Goal: Ask a question: Seek information or help from site administrators or community

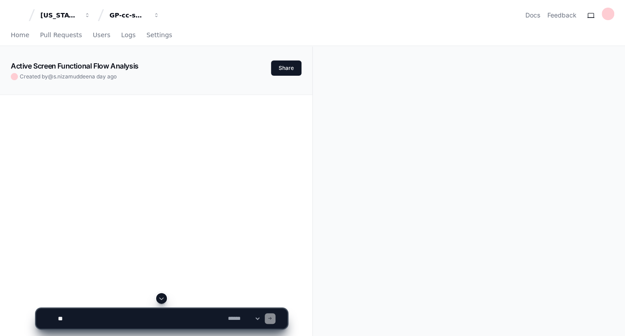
click at [164, 302] on span at bounding box center [161, 298] width 7 height 7
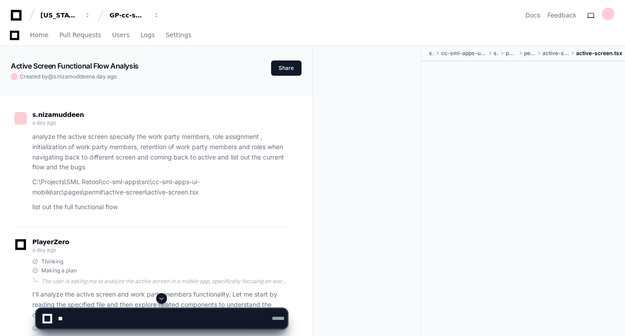
scroll to position [263, 0]
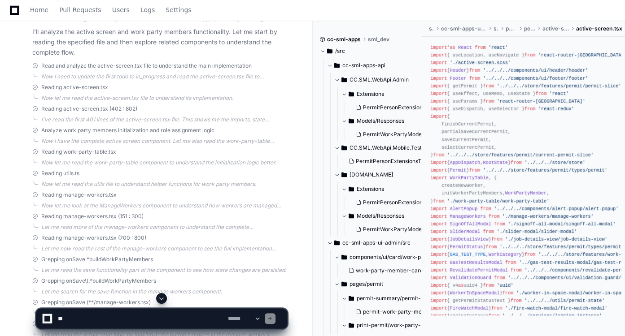
click at [161, 300] on span at bounding box center [161, 298] width 7 height 7
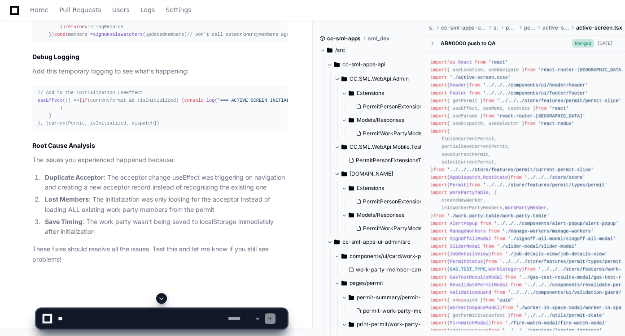
scroll to position [12605, 0]
click at [136, 317] on textarea at bounding box center [141, 319] width 170 height 20
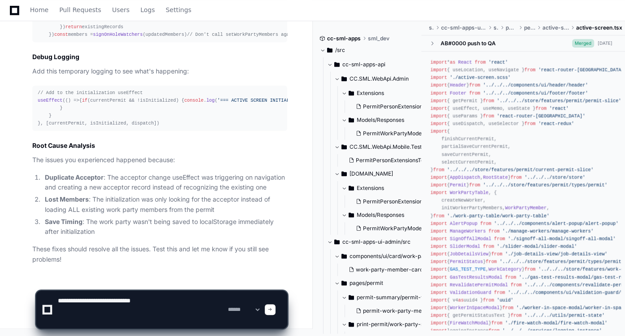
paste textarea "**********"
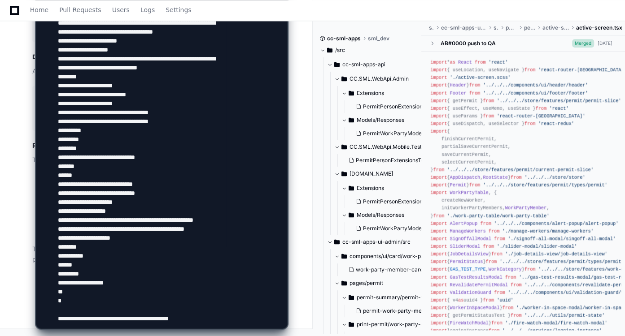
scroll to position [1866, 0]
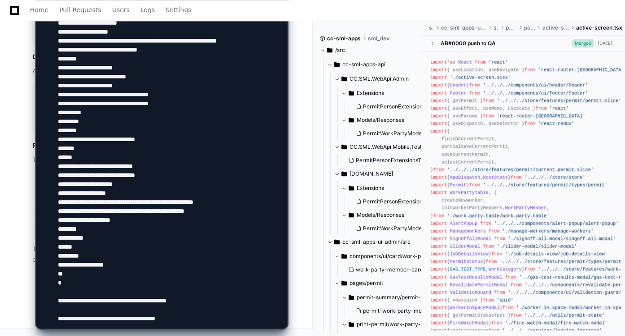
paste textarea "**********"
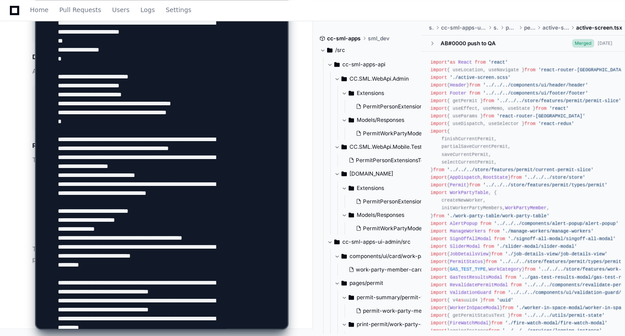
scroll to position [2927, 0]
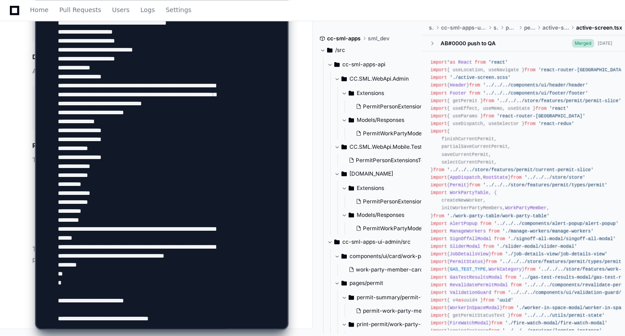
paste textarea "**********"
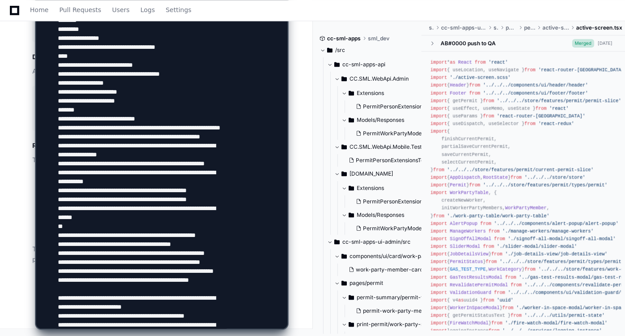
scroll to position [5644, 0]
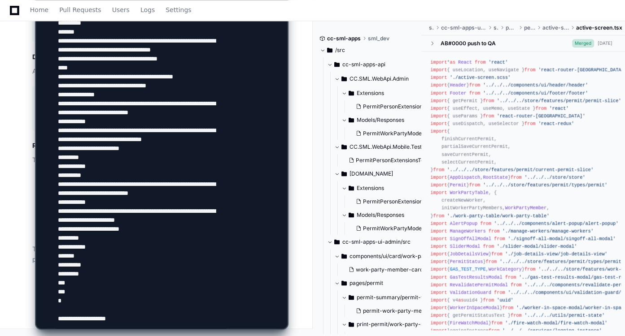
type textarea "**********"
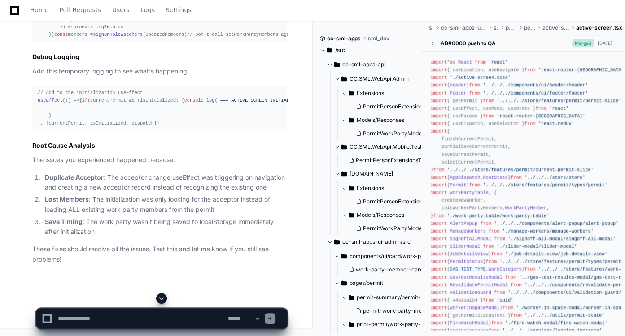
scroll to position [11351, 0]
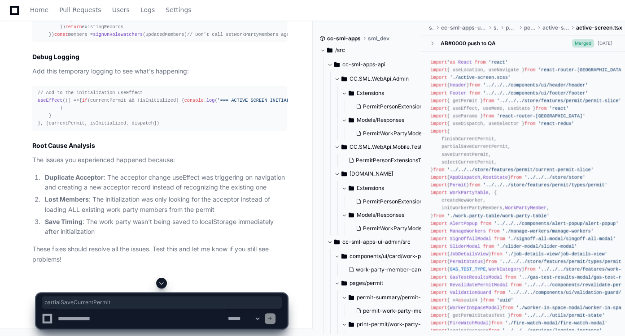
copy span "updatePermitWithMembers"
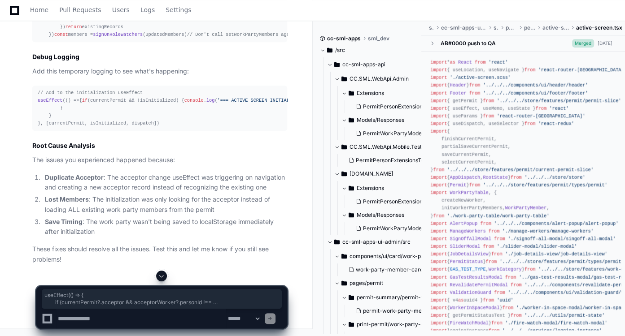
drag, startPoint x: 46, startPoint y: 49, endPoint x: 138, endPoint y: 164, distance: 146.7
drag, startPoint x: 46, startPoint y: 101, endPoint x: 180, endPoint y: 251, distance: 200.7
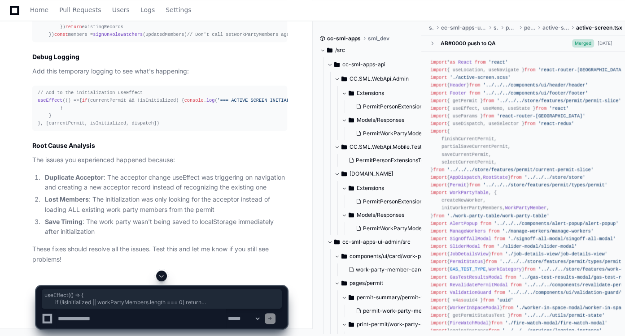
copy div "useEffect ( () => { if (!isInitialized || workPartyMembers. length === 0 ) retu…"
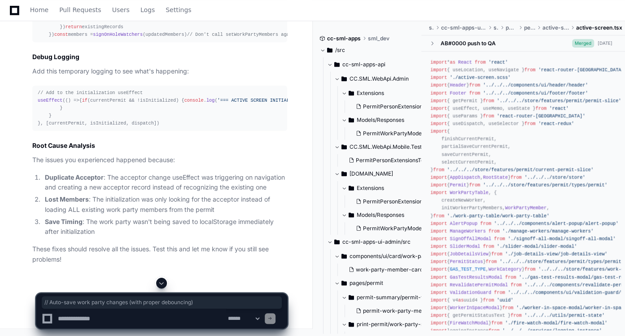
drag, startPoint x: 195, startPoint y: 95, endPoint x: 48, endPoint y: 98, distance: 147.1
copy span "// Auto-save work party changes (with proper debouncing)"
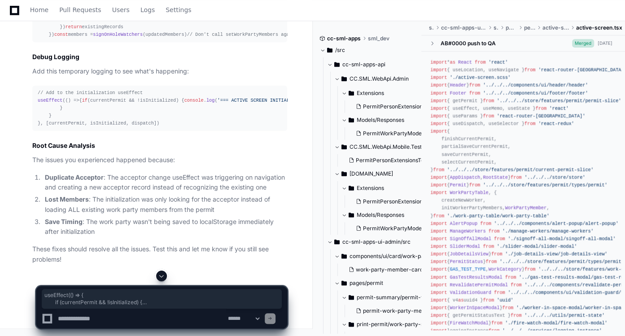
drag, startPoint x: 44, startPoint y: 61, endPoint x: 189, endPoint y: 158, distance: 174.3
copy div "useEffect ( () => { if (currentPermit && !isInitialized) { const initialMembers…"
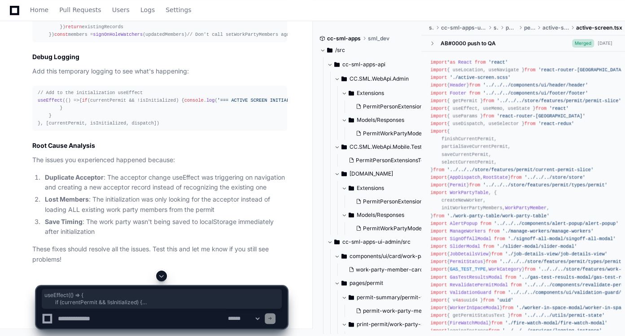
click at [161, 273] on span at bounding box center [161, 276] width 7 height 7
click at [157, 317] on textarea at bounding box center [141, 319] width 170 height 20
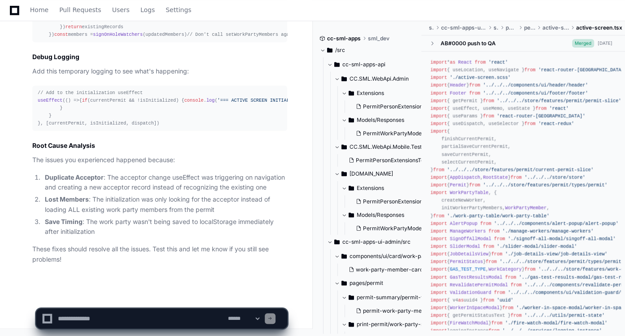
click at [134, 235] on li "Save Timing : The work party wasn't being saved to localStorage immediately aft…" at bounding box center [164, 227] width 245 height 21
click at [129, 320] on textarea at bounding box center [141, 319] width 170 height 20
paste textarea "**********"
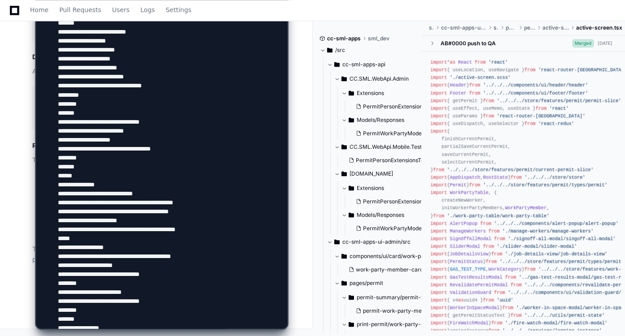
scroll to position [1877, 0]
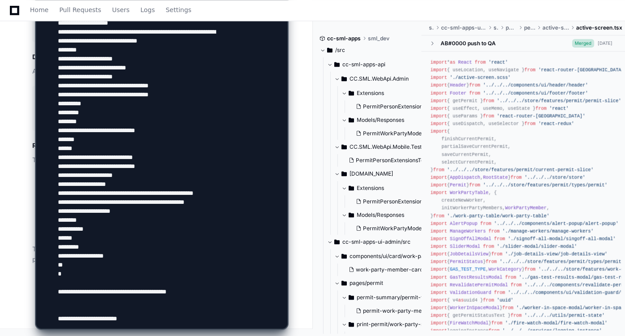
type textarea "**********"
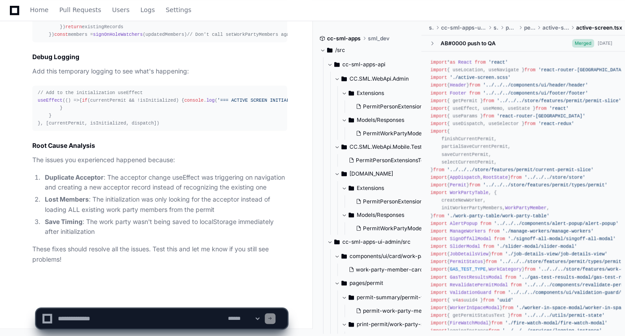
scroll to position [0, 0]
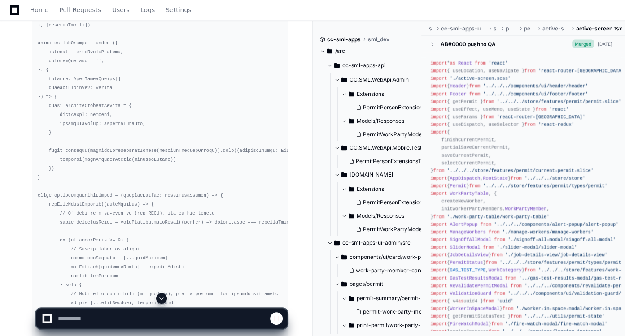
click at [162, 299] on span at bounding box center [161, 298] width 7 height 7
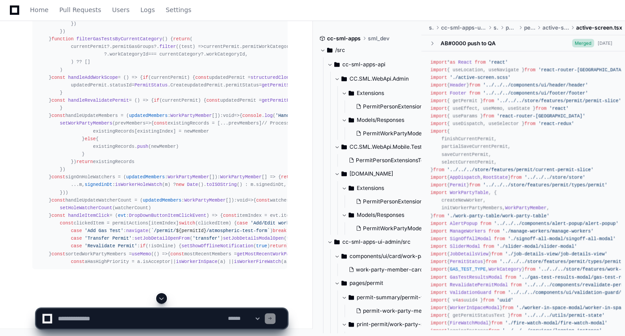
scroll to position [19165, 0]
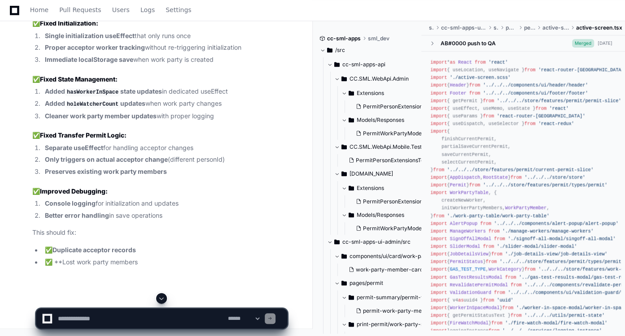
click at [161, 299] on span at bounding box center [161, 298] width 7 height 7
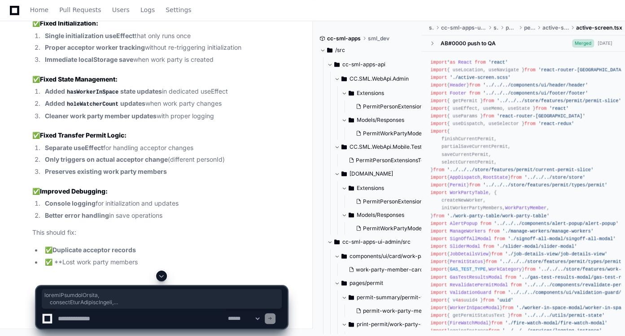
scroll to position [19007, 0]
drag, startPoint x: 160, startPoint y: 150, endPoint x: 37, endPoint y: 178, distance: 126.0
copy div "import * as React from 'react' import { useLocation, useNavigate } from 'react-…"
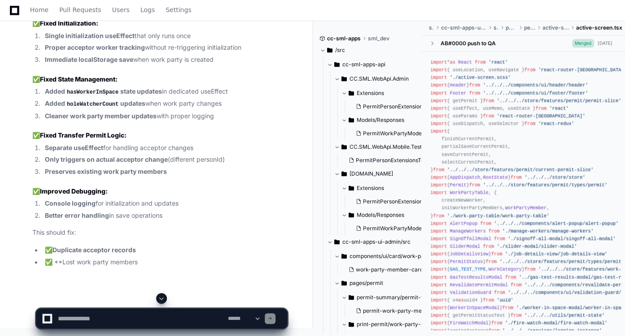
scroll to position [19895, 0]
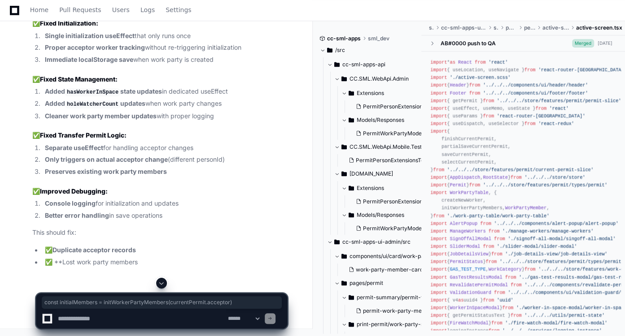
drag, startPoint x: 248, startPoint y: 183, endPoint x: 66, endPoint y: 184, distance: 182.1
click at [108, 320] on textarea at bounding box center [141, 319] width 170 height 20
paste textarea "**********"
type textarea "**********"
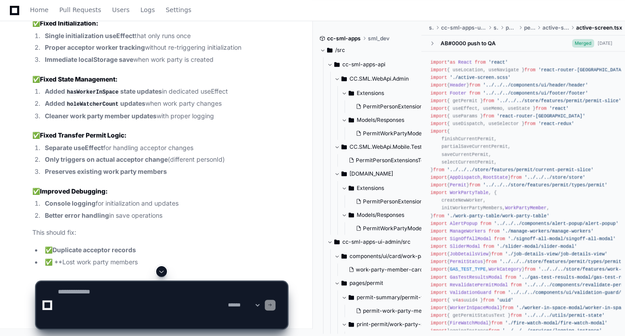
scroll to position [0, 0]
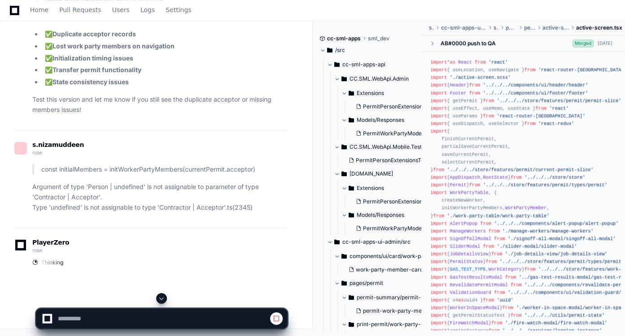
click at [161, 300] on span at bounding box center [161, 298] width 7 height 7
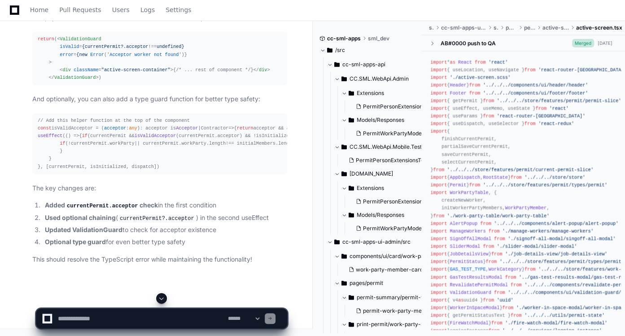
scroll to position [24538, 0]
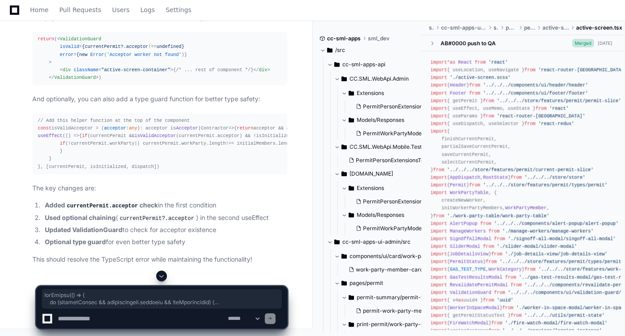
drag, startPoint x: 36, startPoint y: 80, endPoint x: 165, endPoint y: 234, distance: 200.5
copy div "useEffect ( () => { if (currentPermit && currentPermit. acceptor && !isInitiali…"
click at [121, 248] on article "You're right! The TypeScript error is because currentPermit.acceptor can be und…" at bounding box center [159, 16] width 255 height 498
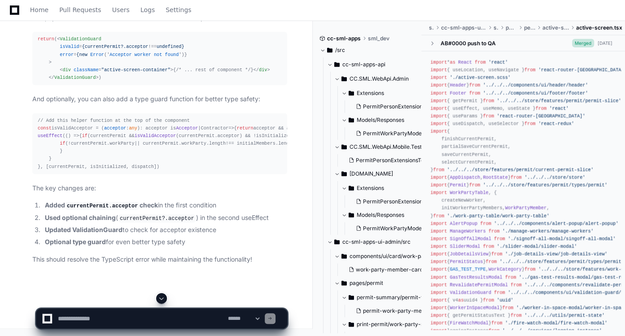
click at [122, 316] on textarea at bounding box center [141, 319] width 170 height 20
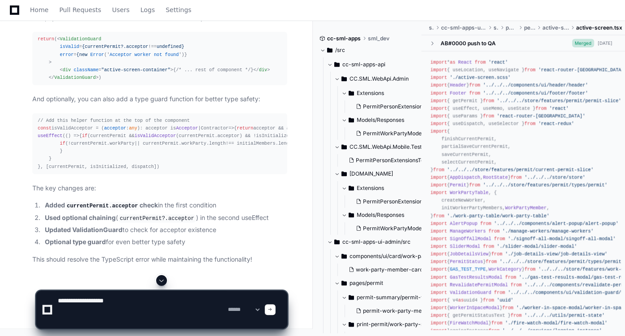
paste textarea "**********"
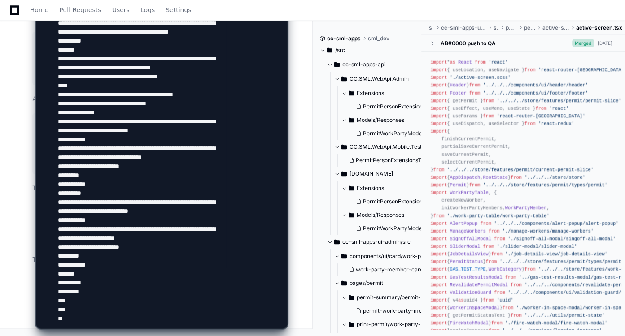
scroll to position [25273, 0]
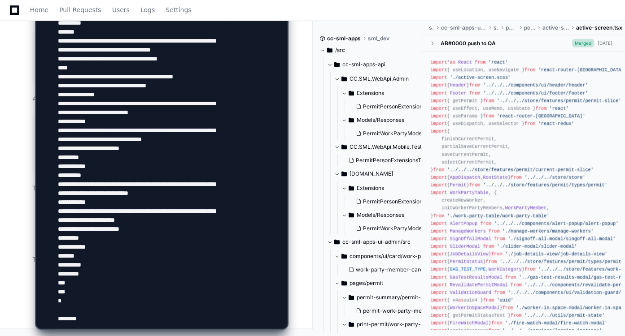
type textarea "**********"
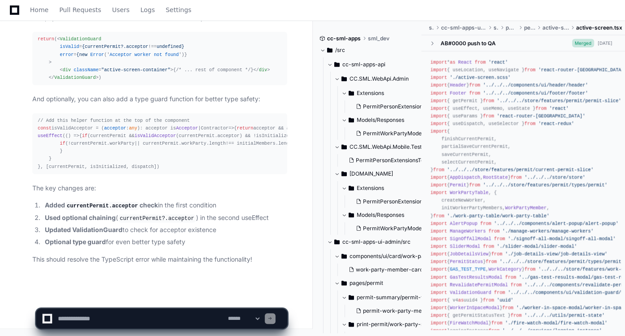
scroll to position [0, 0]
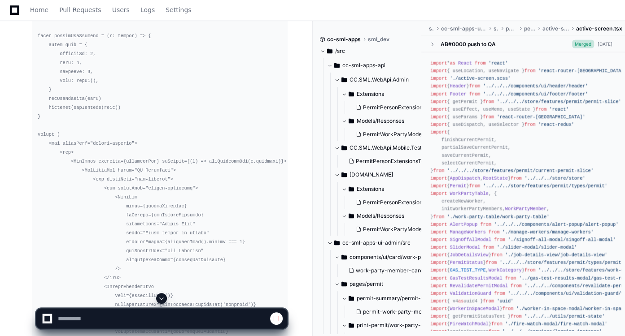
click at [162, 298] on span at bounding box center [161, 298] width 7 height 7
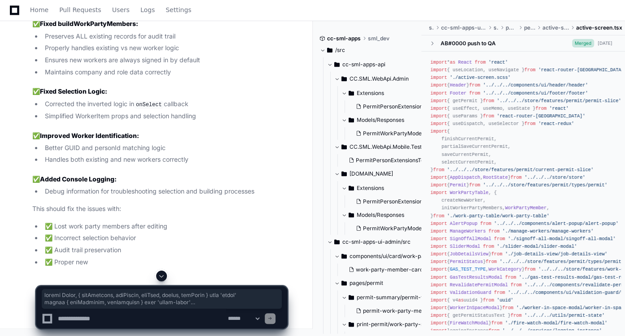
scroll to position [40885, 0]
drag, startPoint x: 38, startPoint y: 156, endPoint x: 87, endPoint y: 132, distance: 55.0
copy div "import React , { useCallback, useEffect, useMemo, useRef, useState } from 'reac…"
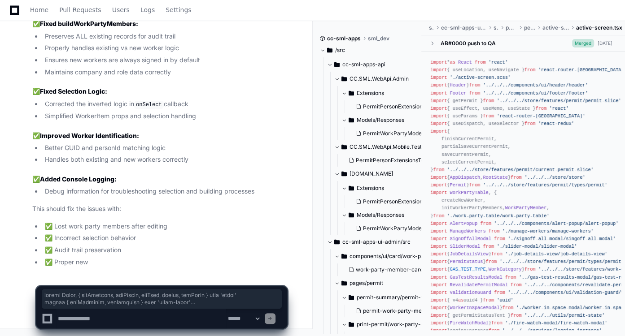
click at [146, 263] on li "✅ Proper new" at bounding box center [164, 262] width 245 height 10
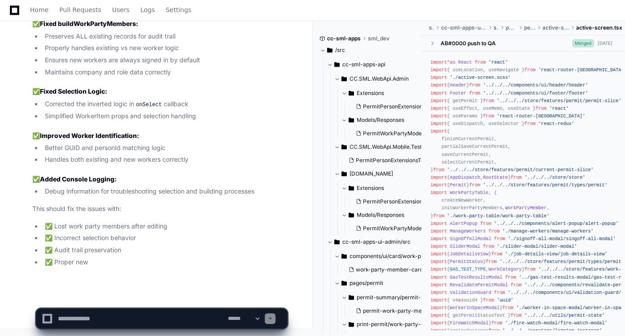
click at [141, 320] on textarea at bounding box center [141, 319] width 170 height 20
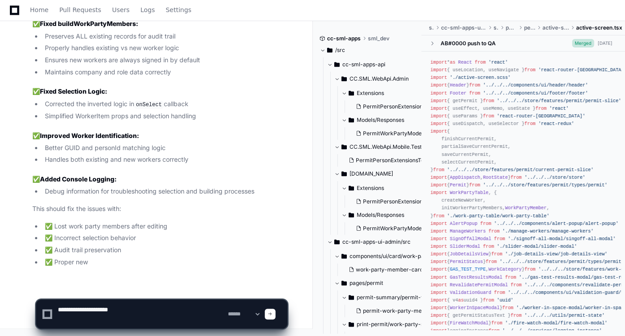
paste textarea "**********"
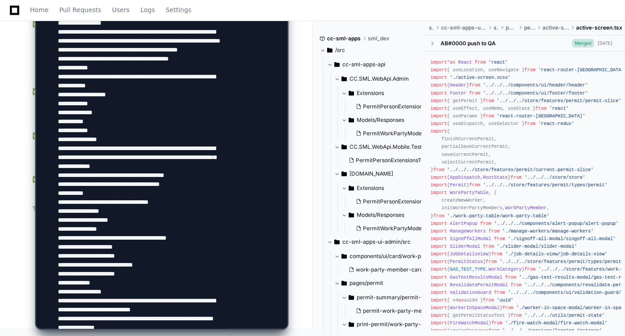
scroll to position [1088, 0]
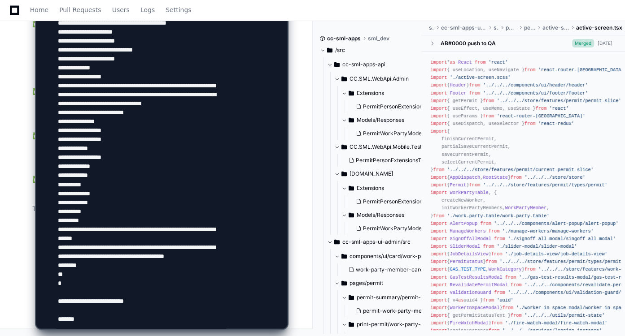
type textarea "**********"
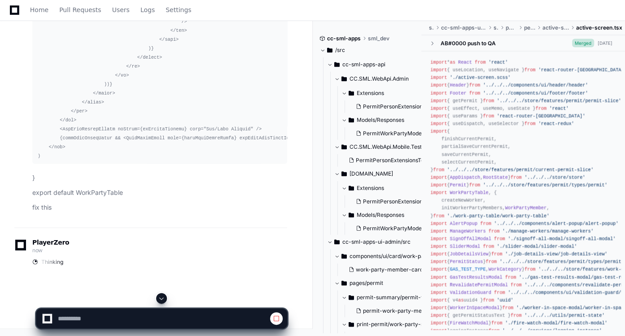
scroll to position [40192, 0]
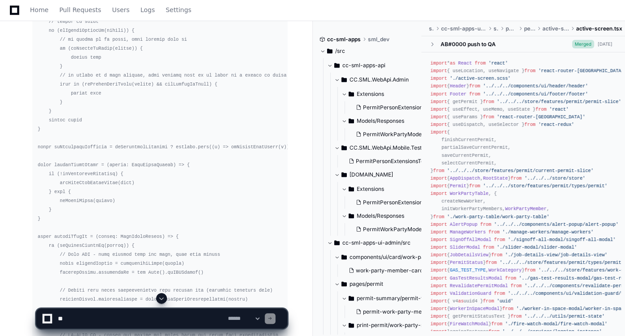
scroll to position [34199, 0]
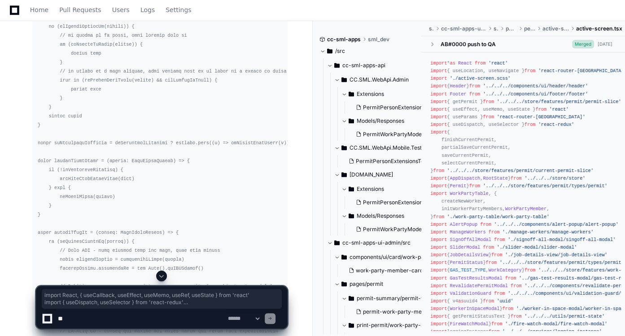
drag, startPoint x: 37, startPoint y: 41, endPoint x: 63, endPoint y: 84, distance: 50.7
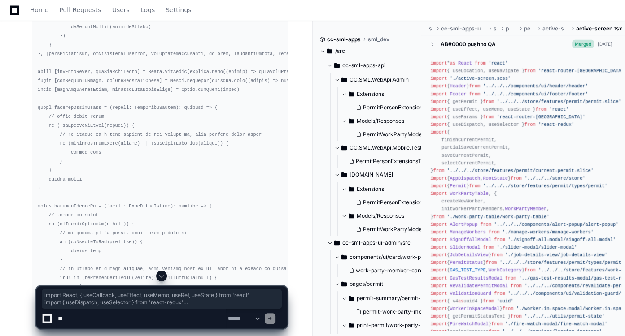
scroll to position [34001, 0]
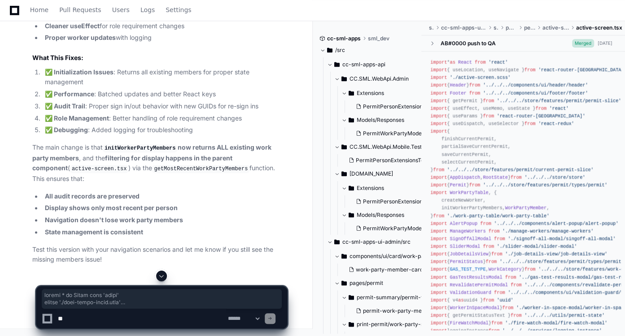
scroll to position [47036, 0]
drag, startPoint x: 38, startPoint y: 146, endPoint x: 121, endPoint y: 256, distance: 137.7
copy div "import * as React from 'react' import './work-party-table.scss' import { BasePe…"
